Goal: Transaction & Acquisition: Subscribe to service/newsletter

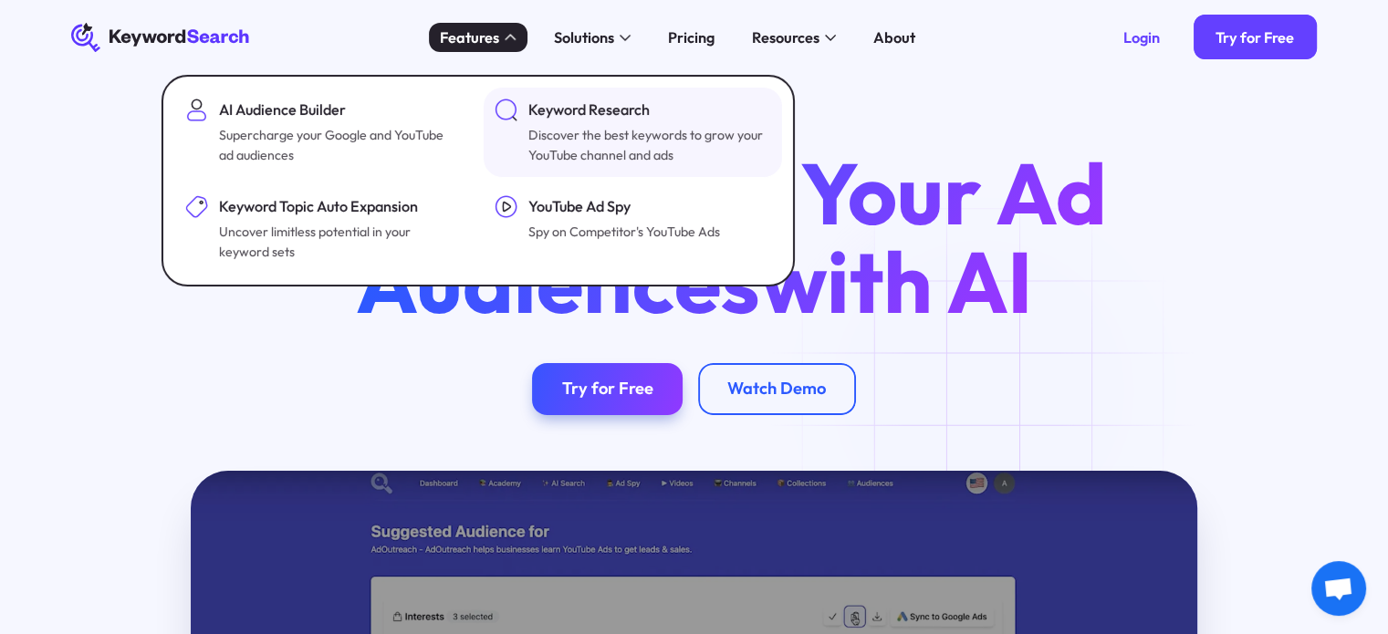
click at [623, 125] on div "Discover the best keywords to grow your YouTube channel and ads" at bounding box center [647, 145] width 238 height 41
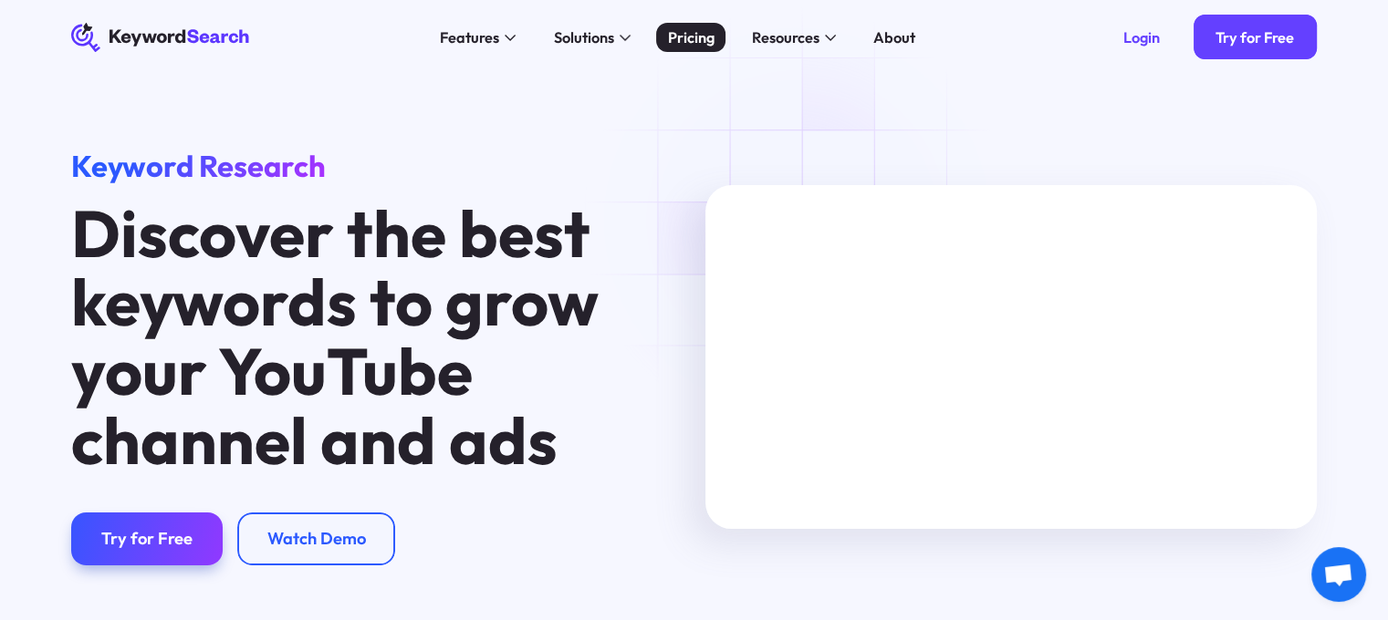
click at [701, 40] on div "Pricing" at bounding box center [691, 37] width 47 height 23
